Goal: Navigation & Orientation: Find specific page/section

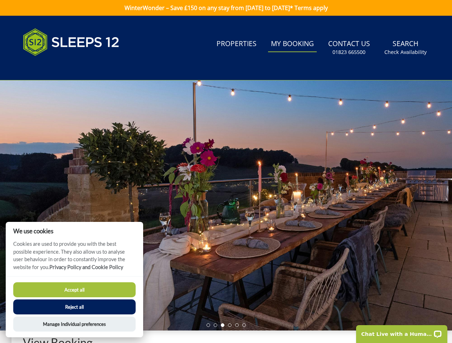
click at [226, 172] on div at bounding box center [226, 205] width 452 height 250
click at [406, 48] on link "Search Check Availability" at bounding box center [405, 47] width 48 height 23
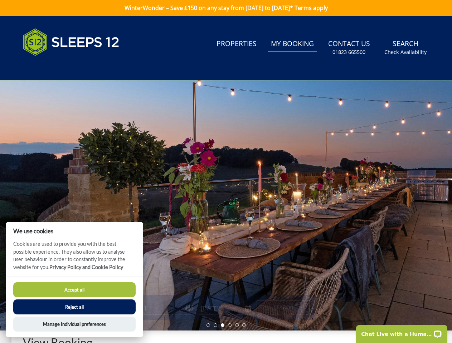
click at [226, 206] on div at bounding box center [226, 205] width 452 height 250
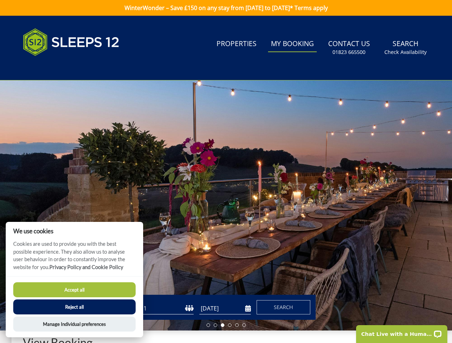
click at [208, 326] on li at bounding box center [208, 326] width 4 height 4
click at [215, 326] on li at bounding box center [216, 326] width 4 height 4
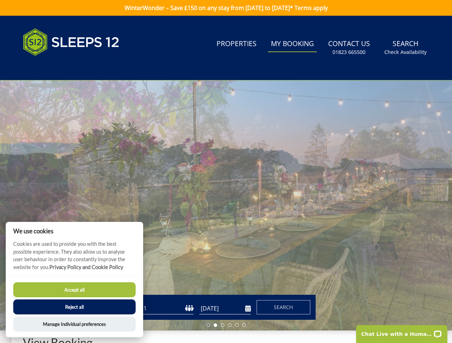
click at [223, 326] on li at bounding box center [223, 326] width 4 height 4
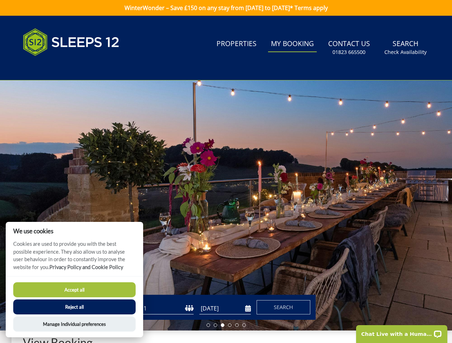
click at [230, 326] on li at bounding box center [230, 326] width 4 height 4
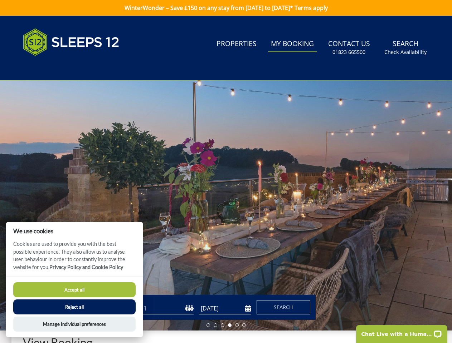
click at [237, 326] on li at bounding box center [237, 326] width 4 height 4
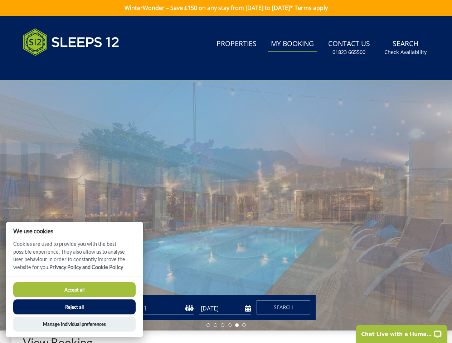
click at [244, 326] on li at bounding box center [244, 326] width 4 height 4
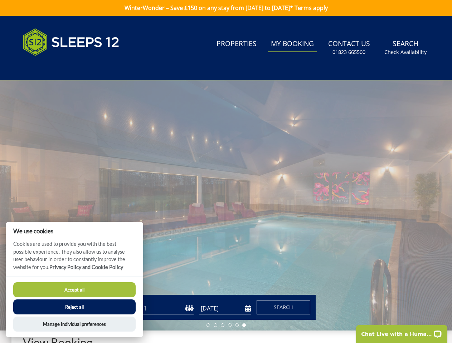
click at [74, 290] on button "Accept all" at bounding box center [74, 290] width 122 height 15
